Goal: Find specific page/section: Find specific page/section

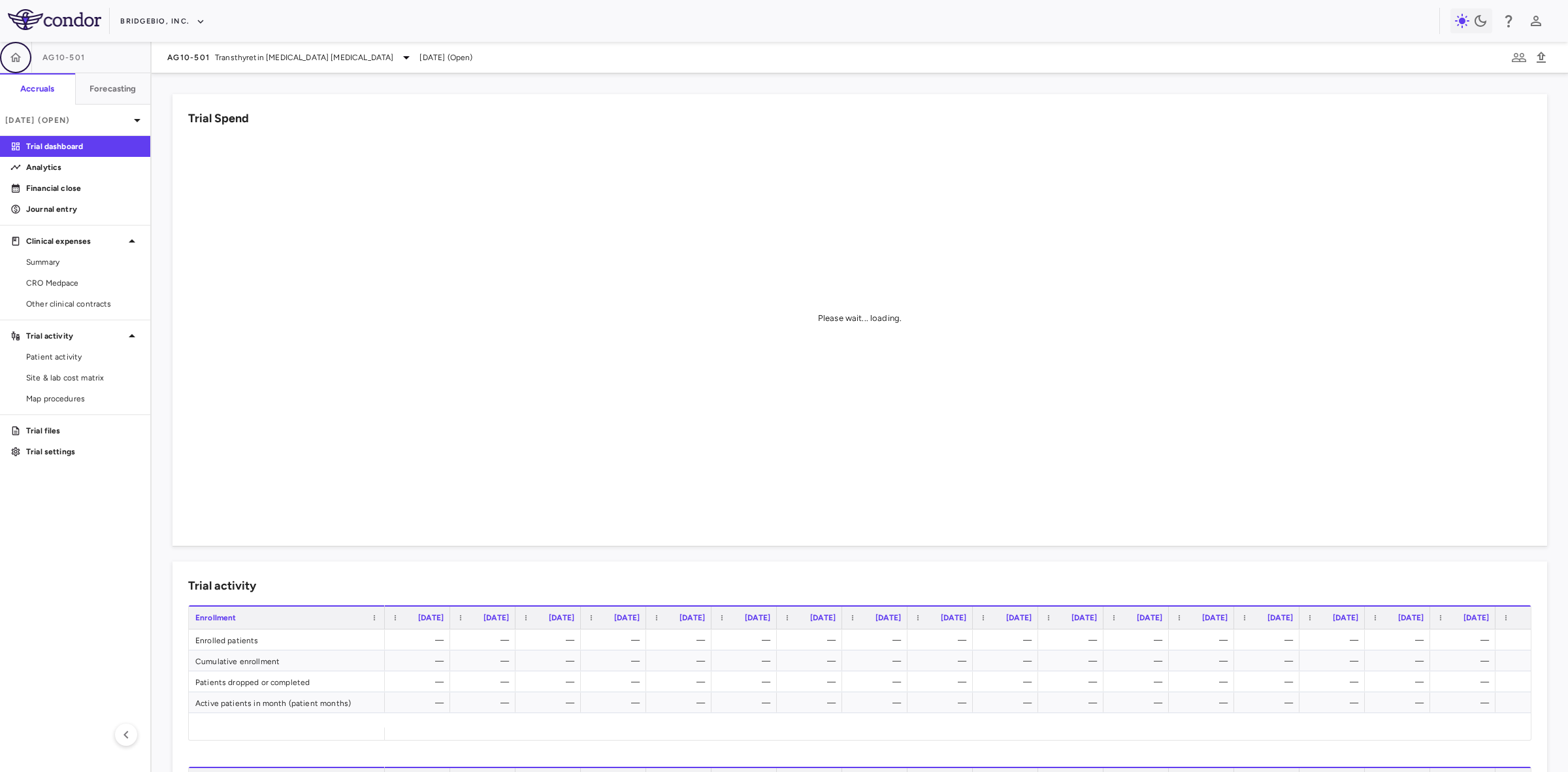
click at [19, 51] on icon "button" at bounding box center [15, 57] width 13 height 13
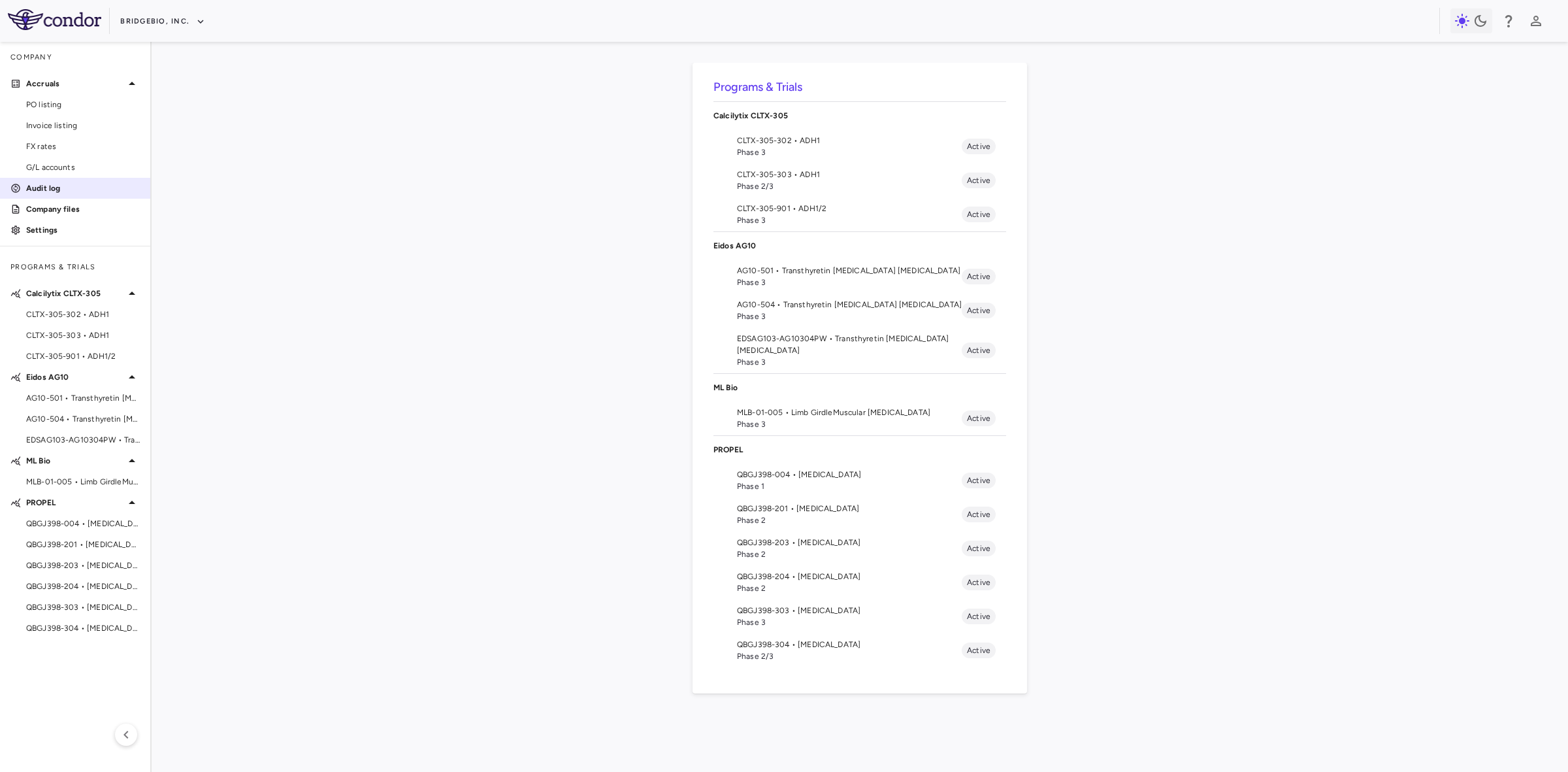
click at [61, 184] on p "Audit log" at bounding box center [83, 188] width 113 height 12
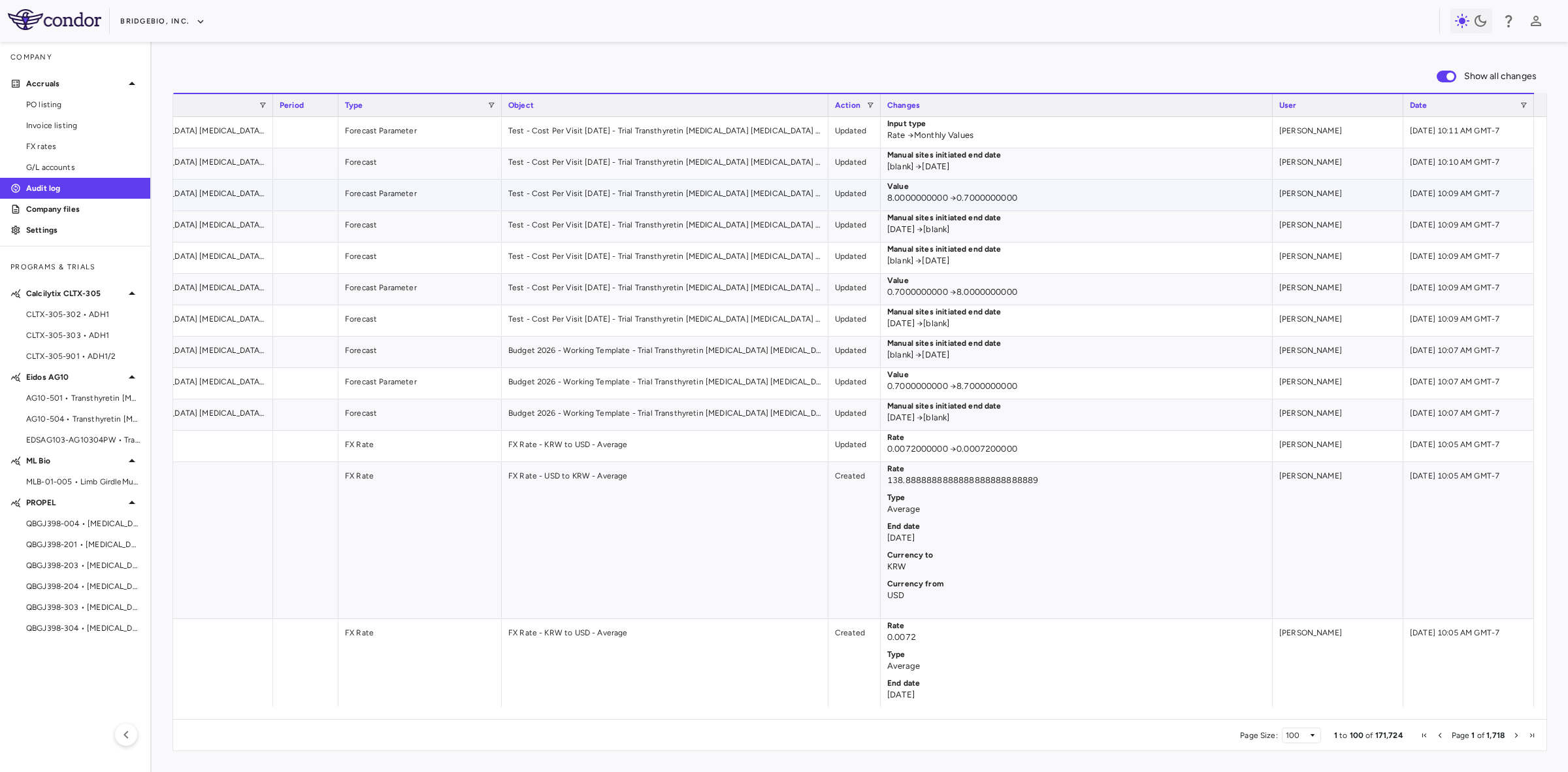
click at [1451, 205] on div "[DATE] 10:09 AM GMT-7" at bounding box center [1468, 195] width 130 height 30
click at [1104, 292] on p "0.7000000000 → 8.0000000000" at bounding box center [1076, 292] width 379 height 12
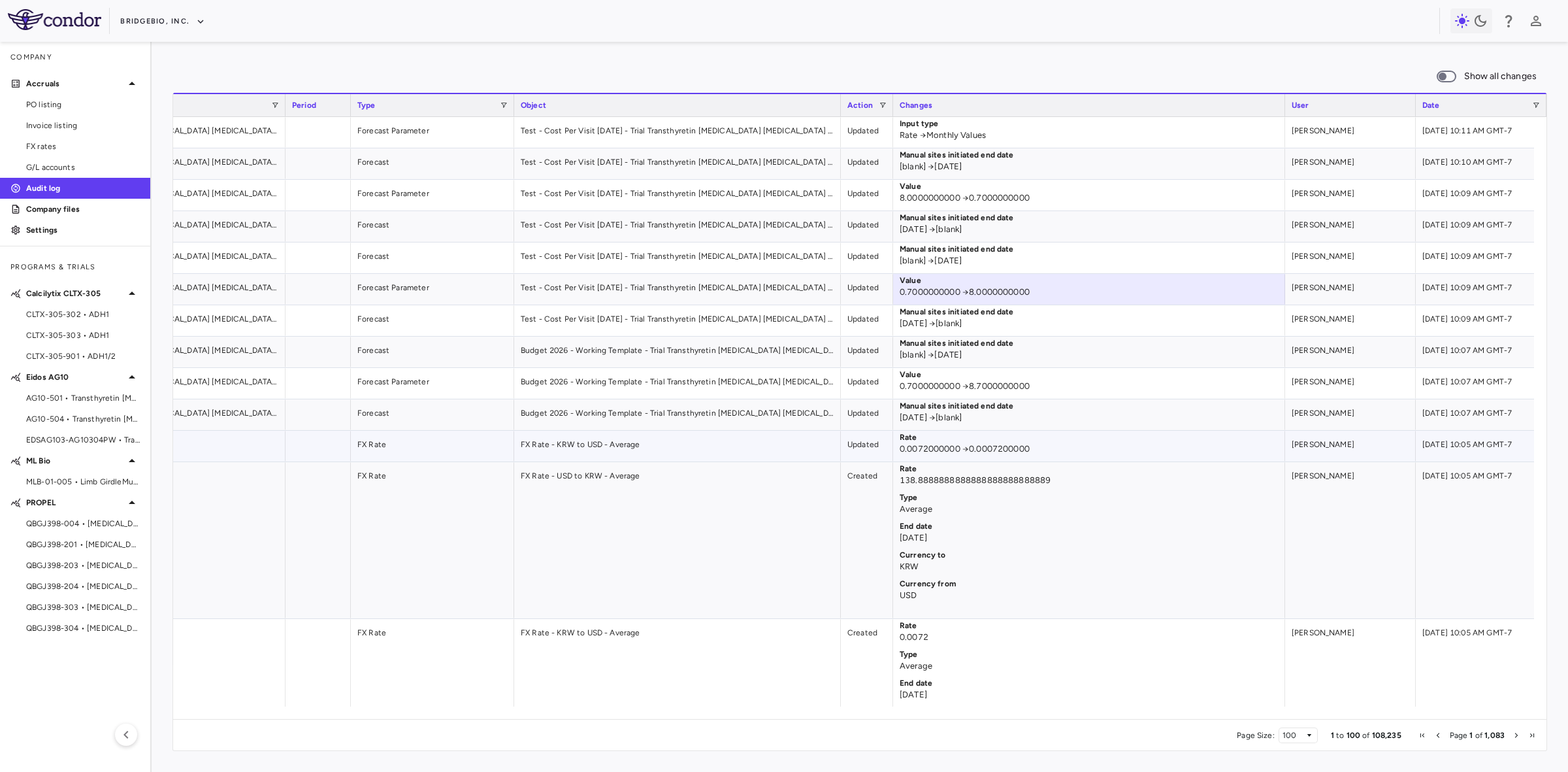
click at [1339, 448] on div "[PERSON_NAME]" at bounding box center [1350, 446] width 130 height 30
click at [1336, 474] on div "[PERSON_NAME]" at bounding box center [1350, 540] width 130 height 156
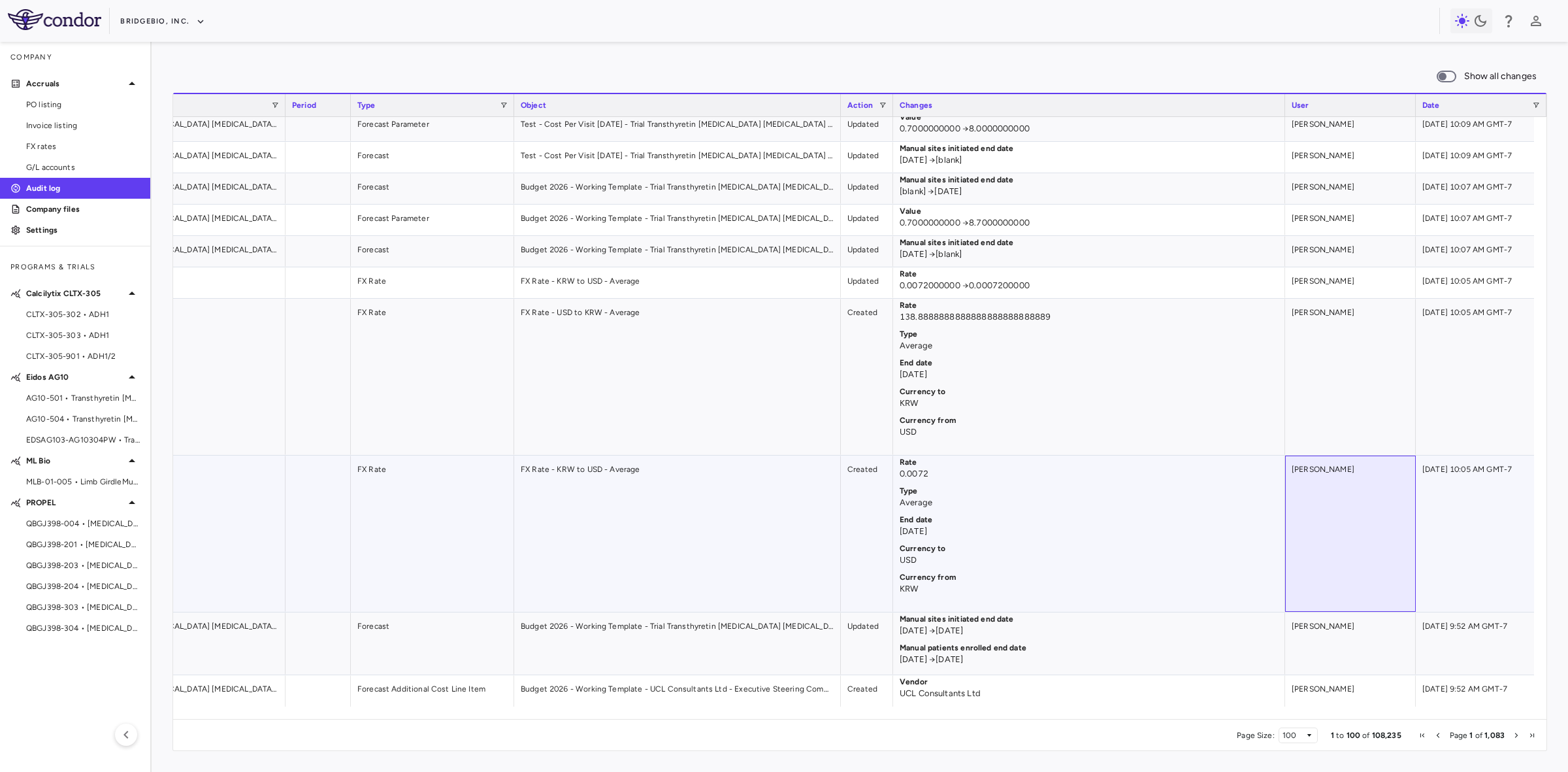
click at [1333, 494] on div "[PERSON_NAME]" at bounding box center [1350, 533] width 130 height 156
